Goal: Entertainment & Leisure: Consume media (video, audio)

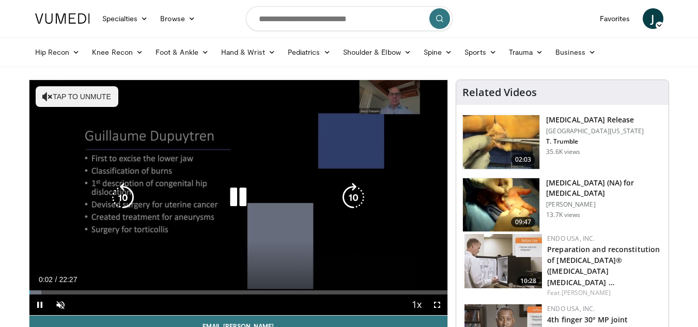
click at [234, 196] on icon "Video Player" at bounding box center [238, 197] width 29 height 29
click at [236, 194] on icon "Video Player" at bounding box center [238, 197] width 29 height 29
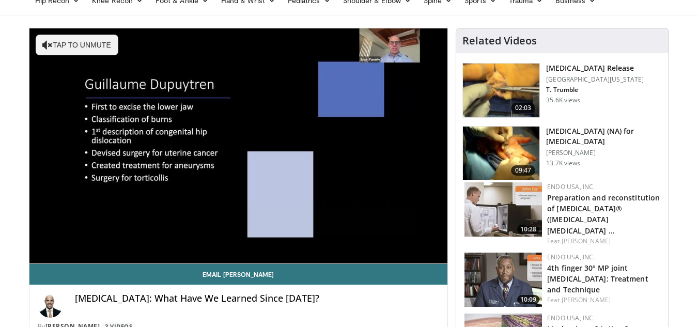
scroll to position [103, 0]
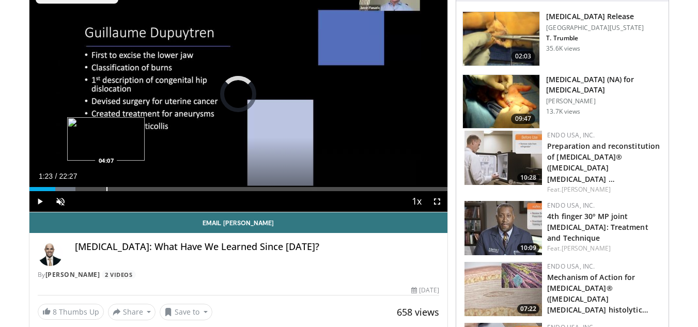
click at [106, 188] on div "Progress Bar" at bounding box center [106, 189] width 1 height 4
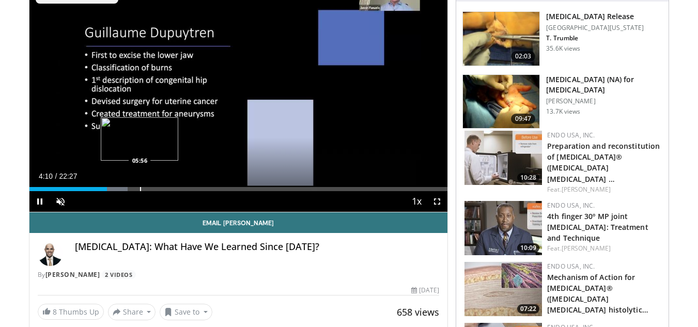
click at [141, 189] on div "Progress Bar" at bounding box center [140, 189] width 1 height 4
click at [178, 192] on video-js "**********" at bounding box center [238, 95] width 418 height 236
click at [184, 192] on div "Current Time 6:09 / Duration 22:27 Pause Skip Backward Skip Forward Unmute 100%…" at bounding box center [238, 201] width 418 height 21
click at [196, 192] on div "Current Time 6:13 / Duration 22:27 Pause Skip Backward Skip Forward Unmute 100%…" at bounding box center [238, 201] width 418 height 21
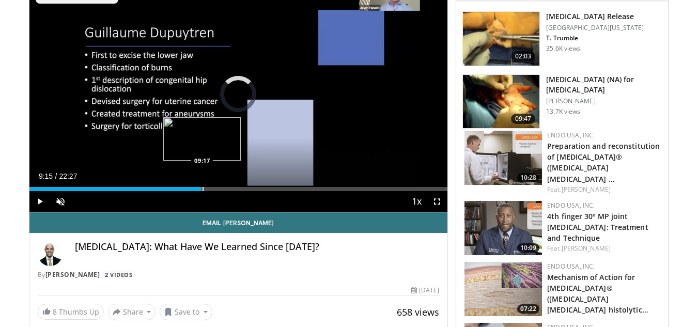
click at [203, 189] on div "Progress Bar" at bounding box center [203, 189] width 1 height 4
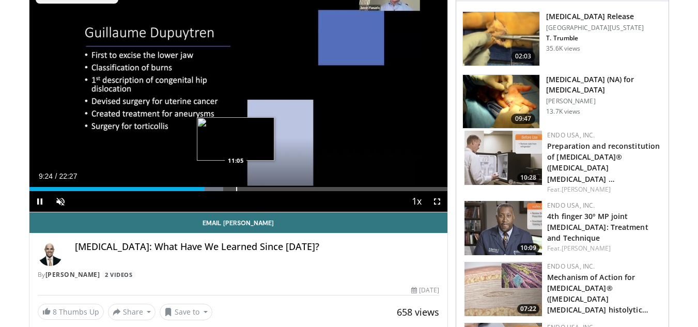
drag, startPoint x: 236, startPoint y: 189, endPoint x: 243, endPoint y: 190, distance: 7.3
click at [237, 189] on div "Progress Bar" at bounding box center [236, 189] width 1 height 4
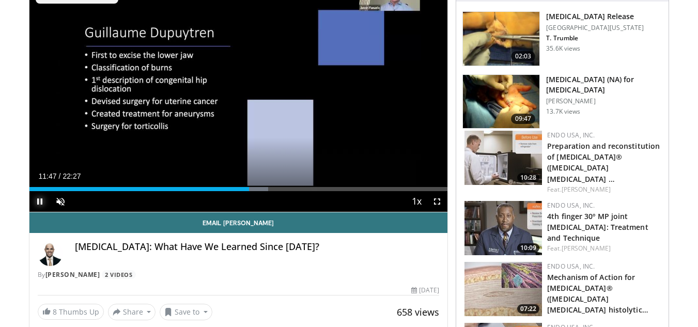
click at [37, 201] on span "Video Player" at bounding box center [39, 201] width 21 height 21
